Goal: Task Accomplishment & Management: Manage account settings

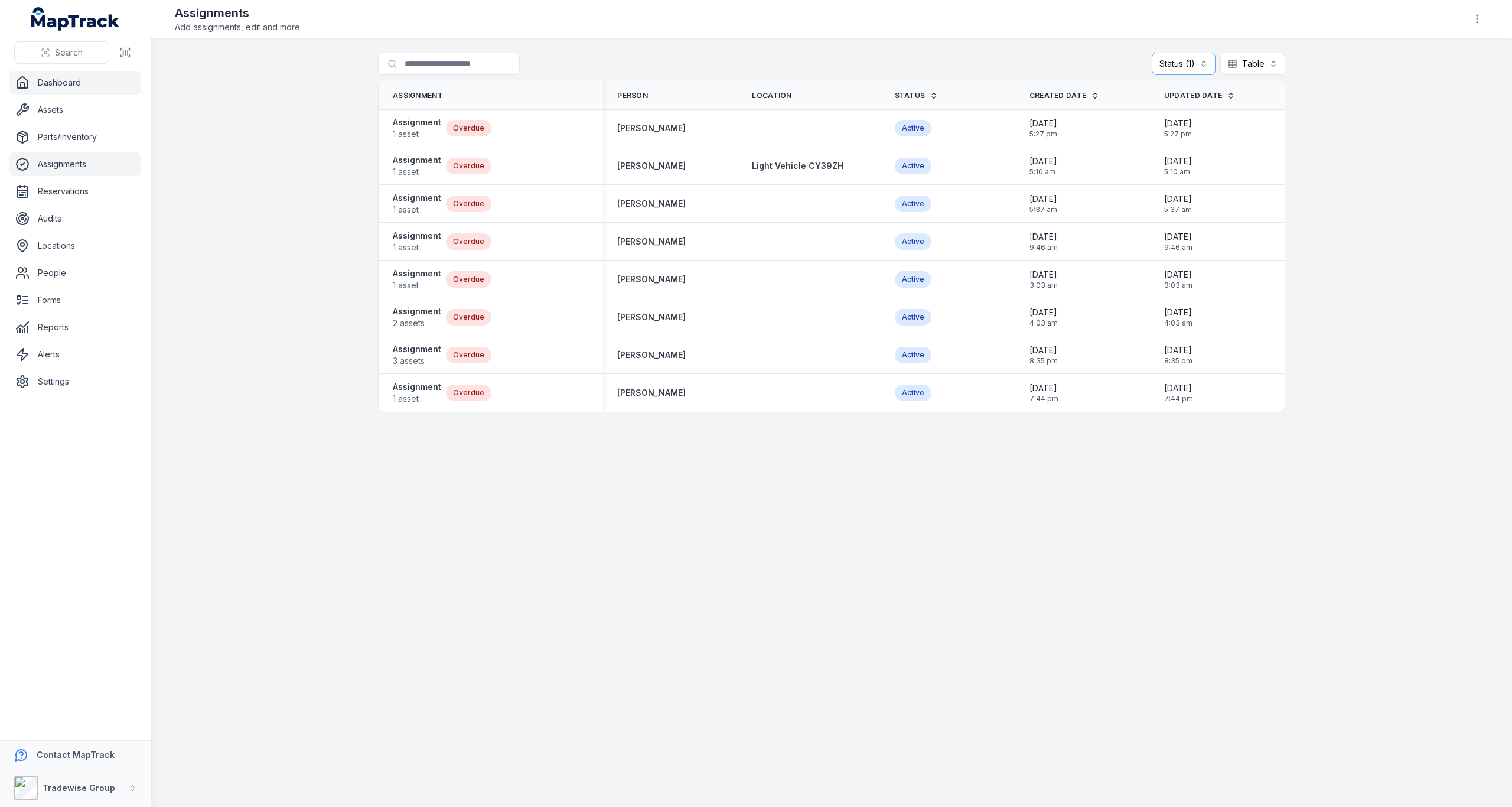
click at [62, 87] on link "Dashboard" at bounding box center [75, 82] width 132 height 23
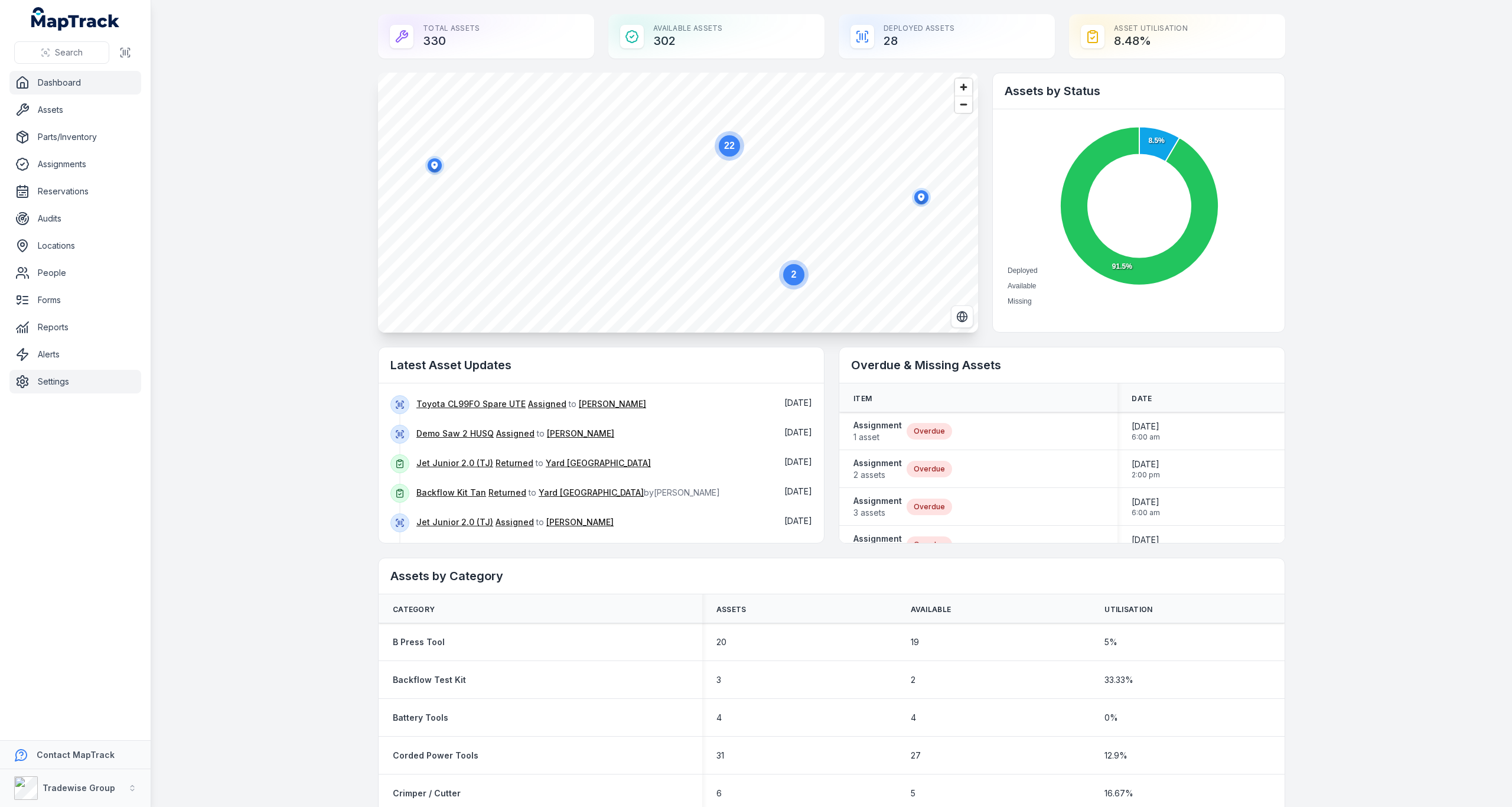
click at [62, 383] on link "Settings" at bounding box center [75, 381] width 132 height 23
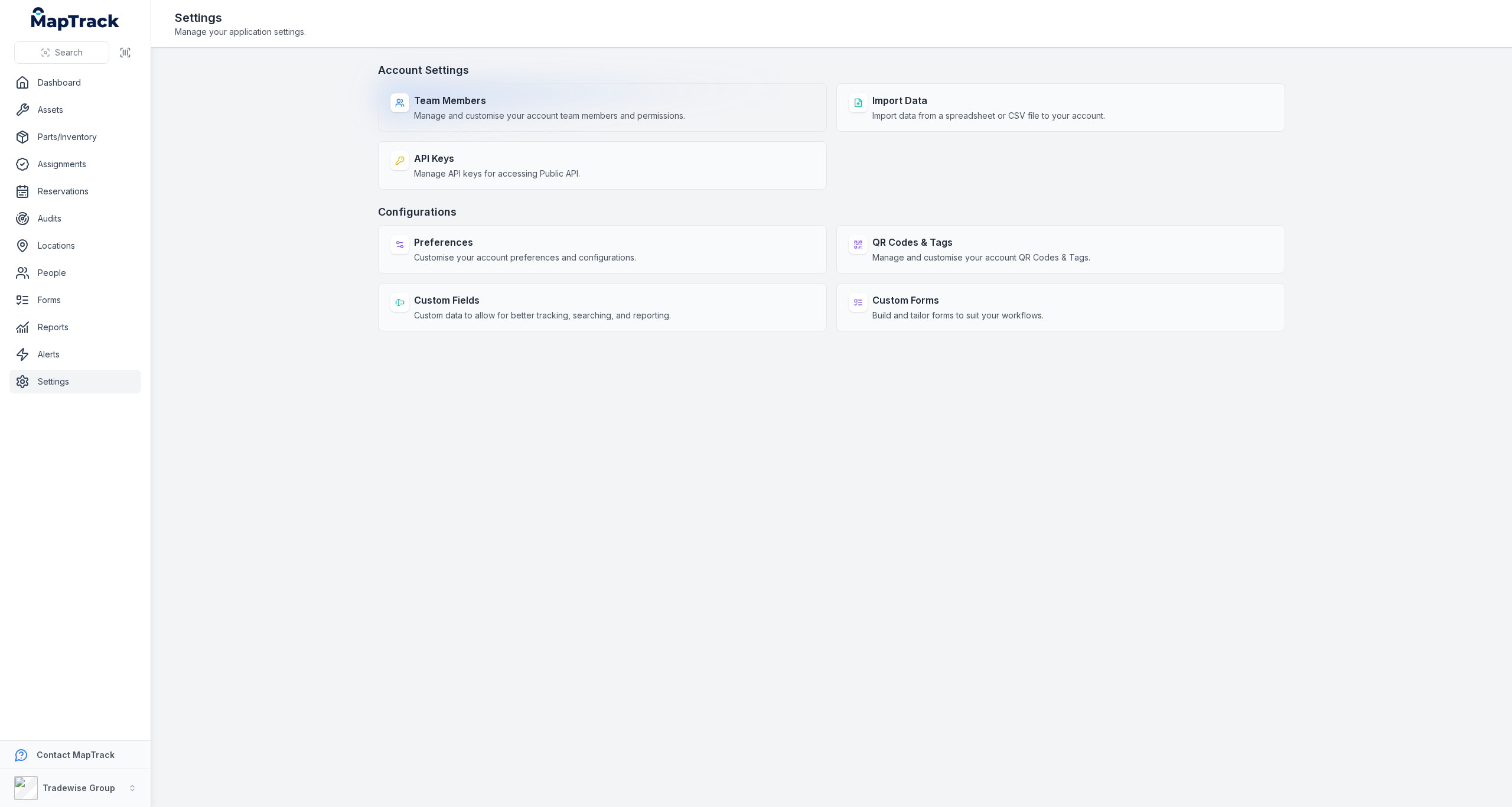
click at [592, 119] on span "Manage and customise your account team members and permissions." at bounding box center [549, 116] width 271 height 12
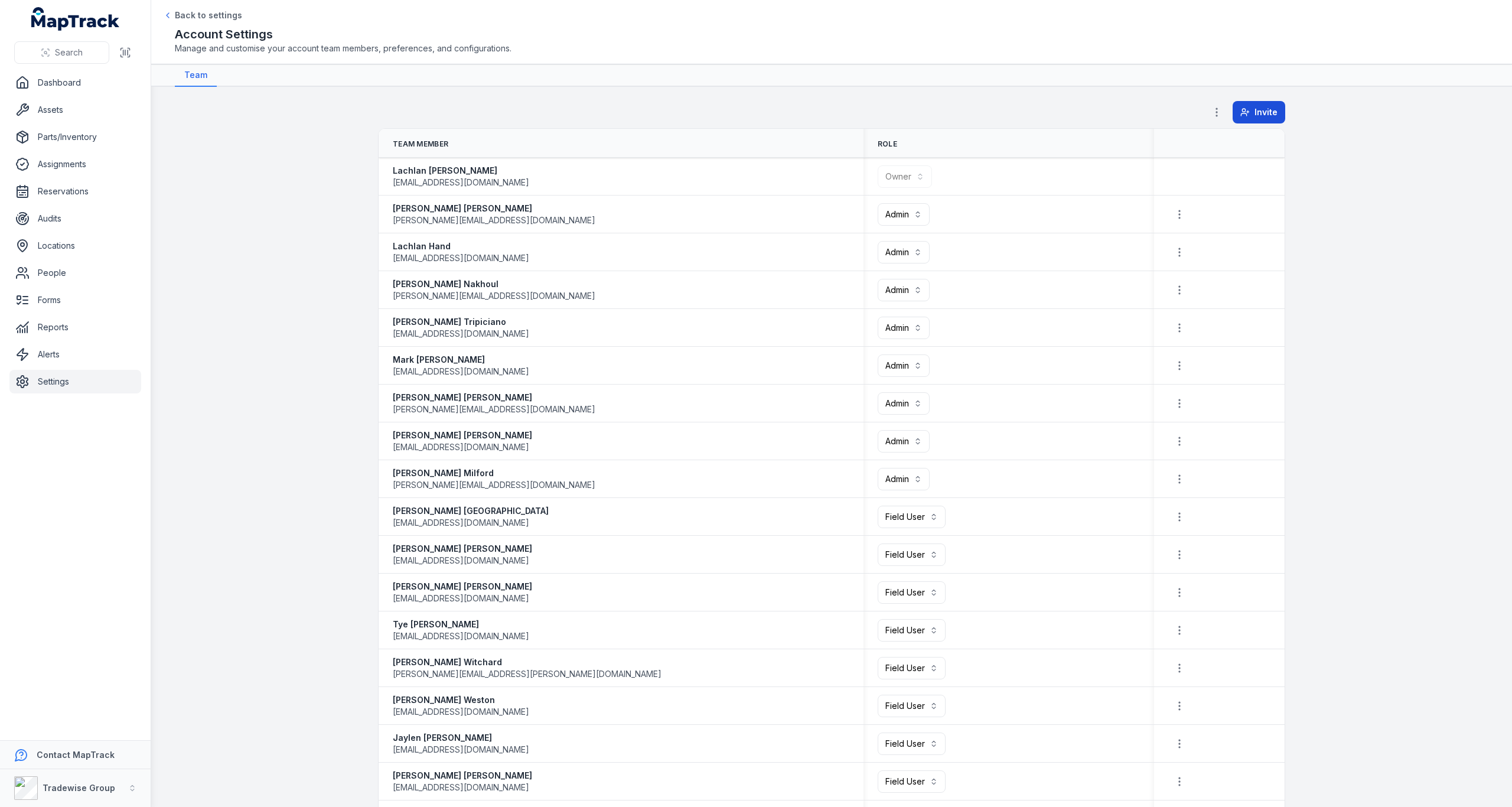
click at [1265, 111] on span "Invite" at bounding box center [1266, 112] width 23 height 12
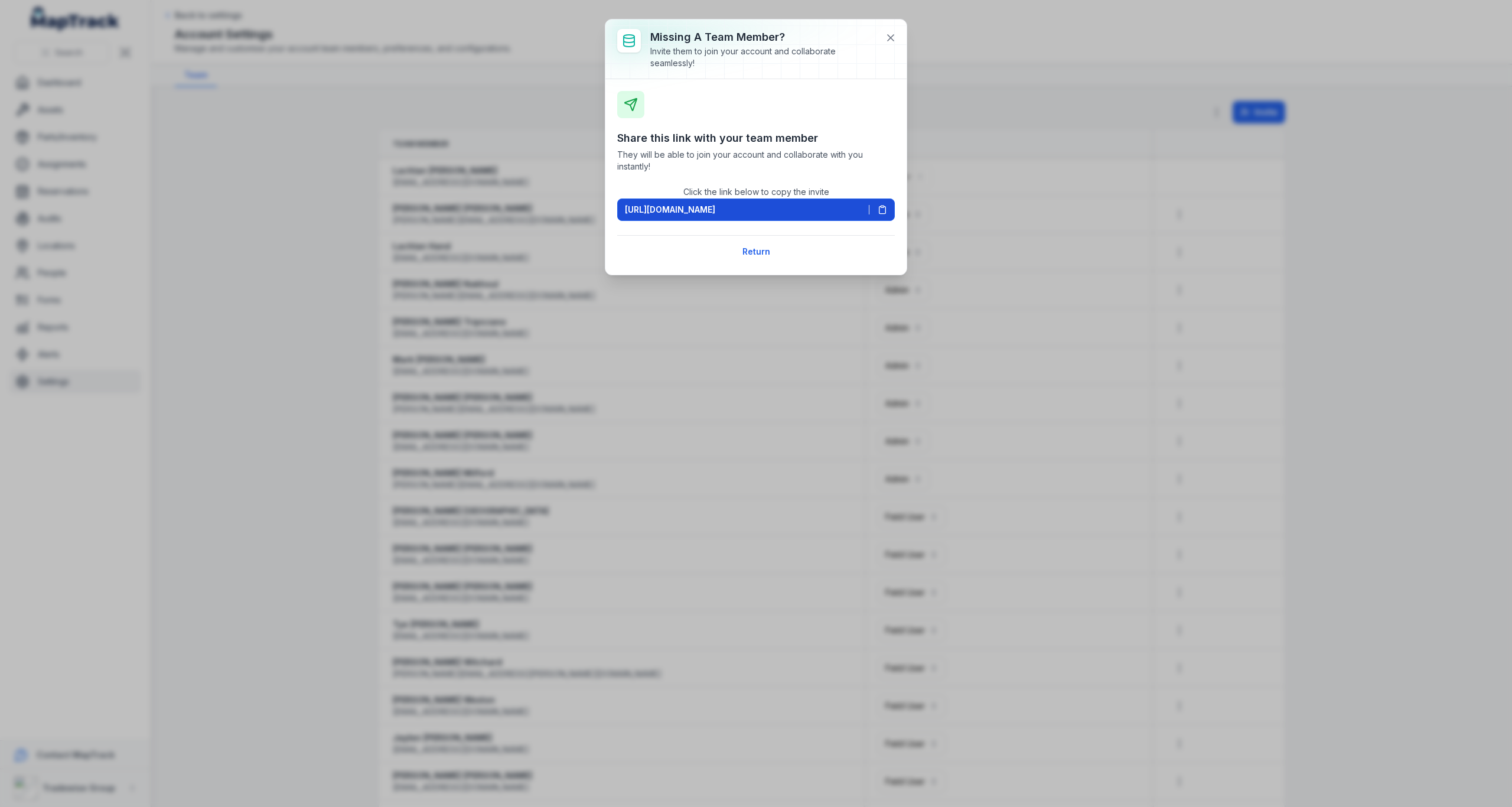
click at [884, 210] on icon at bounding box center [882, 210] width 9 height 9
click at [895, 38] on icon at bounding box center [891, 38] width 12 height 12
